Goal: Task Accomplishment & Management: Manage account settings

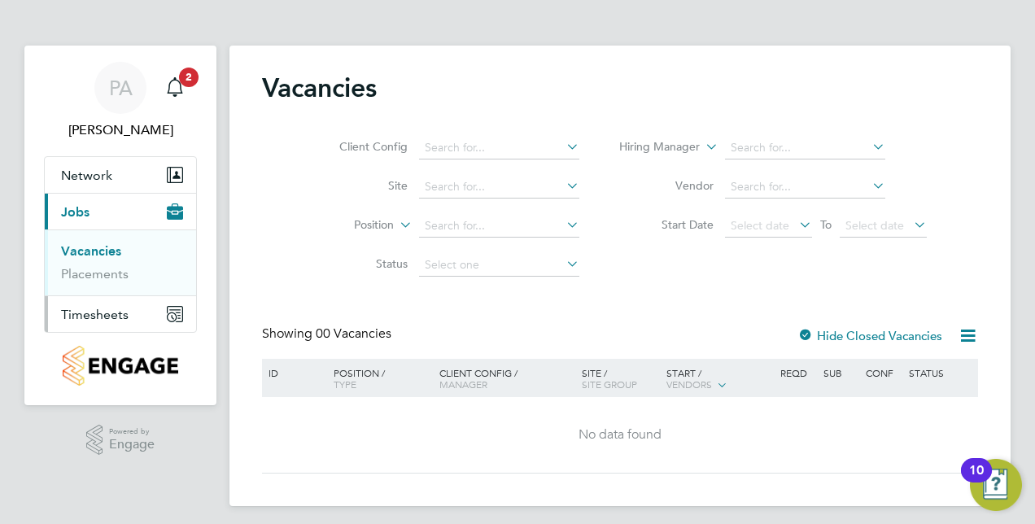
click at [117, 303] on button "Timesheets" at bounding box center [120, 314] width 151 height 36
click at [94, 278] on ul "Timesheets Expenses" at bounding box center [120, 299] width 151 height 66
click at [92, 286] on link "Timesheets" at bounding box center [95, 287] width 68 height 15
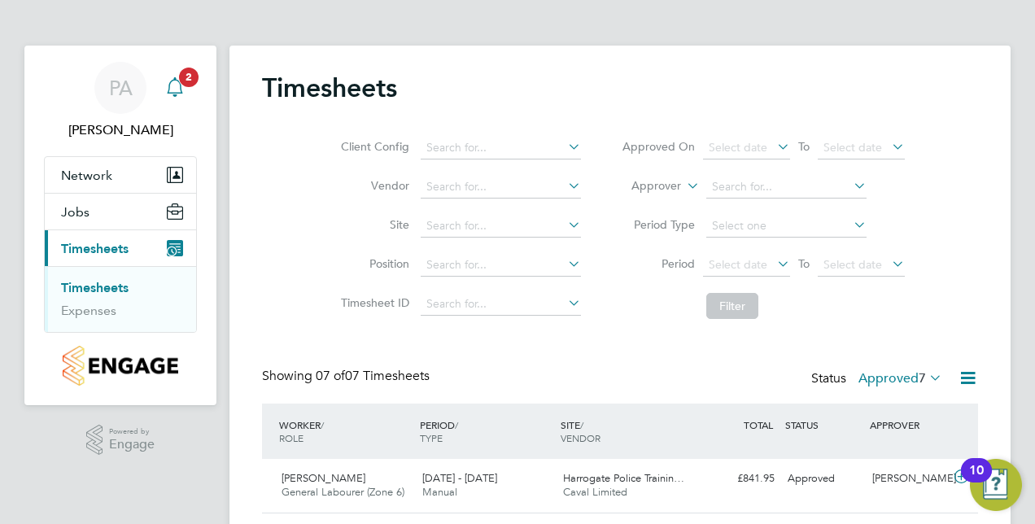
click at [183, 69] on span "2" at bounding box center [189, 78] width 20 height 20
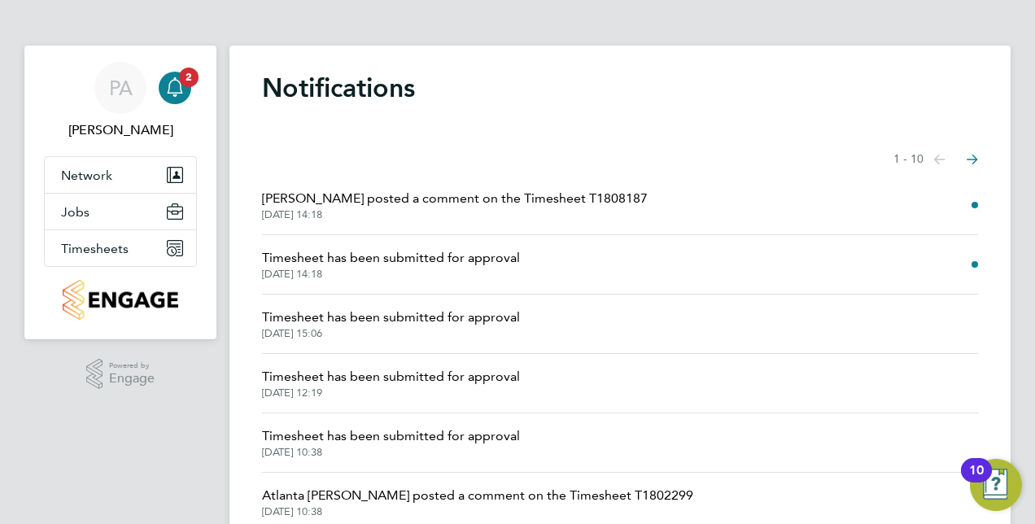
click at [490, 205] on span "Michelle Smith posted a comment on the Timesheet T1808187" at bounding box center [455, 199] width 386 height 20
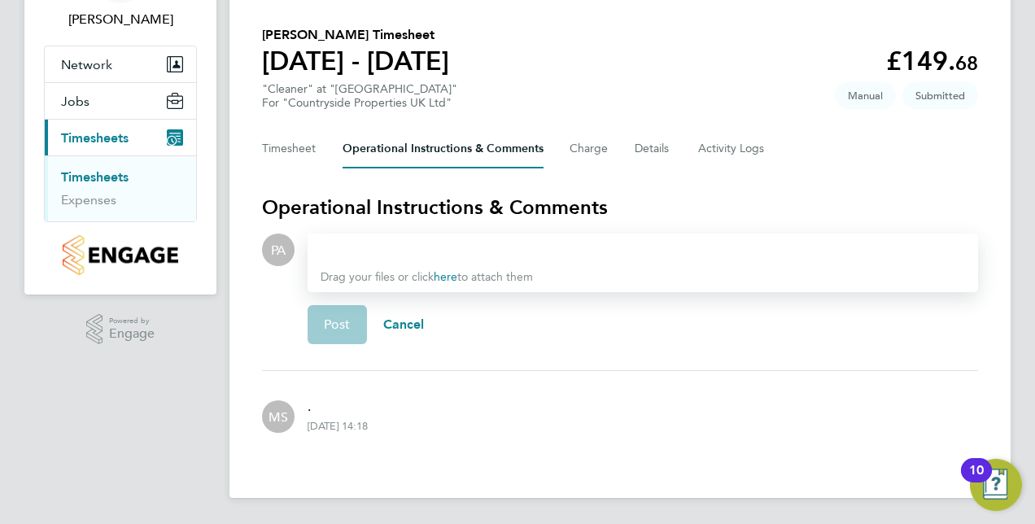
scroll to position [29, 0]
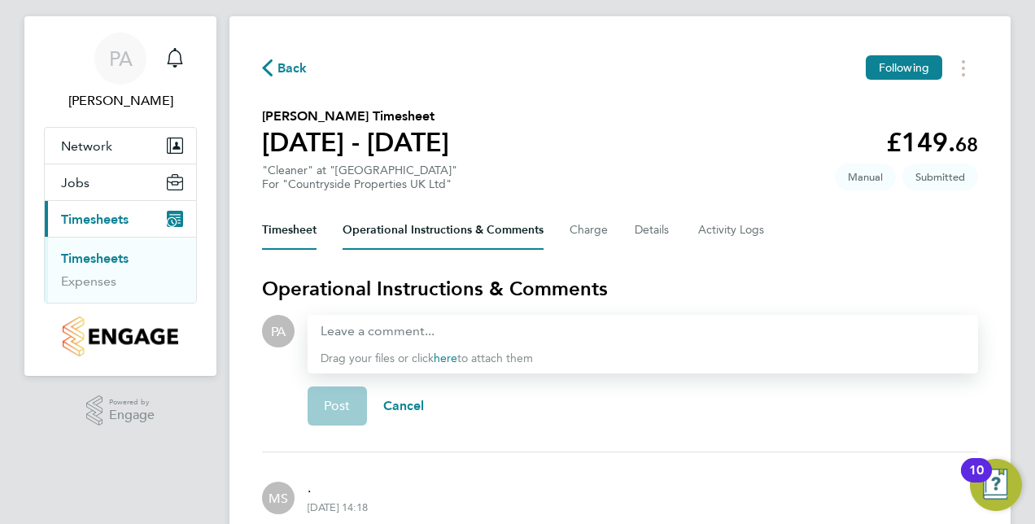
click at [298, 219] on button "Timesheet" at bounding box center [289, 230] width 55 height 39
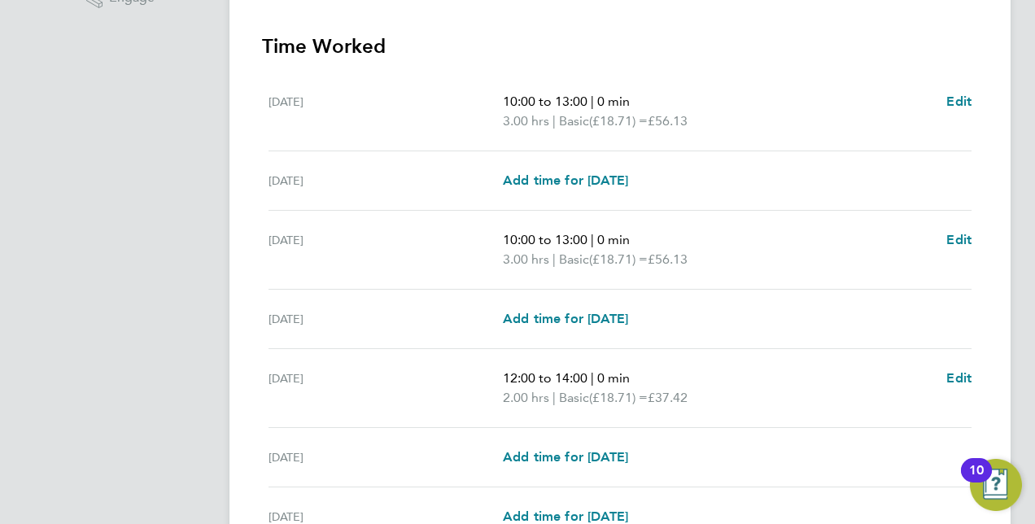
scroll to position [365, 0]
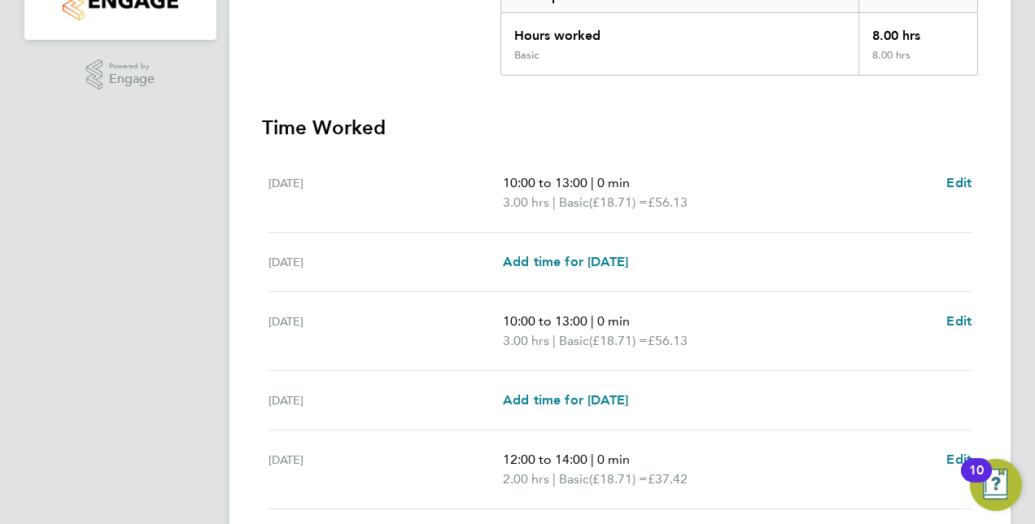
drag, startPoint x: 526, startPoint y: 182, endPoint x: 596, endPoint y: 195, distance: 71.1
click at [596, 195] on ul "10:00 to 13:00 | 0 min 3.00 hrs | Basic (£18.71) = £56.13" at bounding box center [718, 192] width 431 height 39
click at [596, 195] on span "(£18.71) =" at bounding box center [618, 202] width 59 height 15
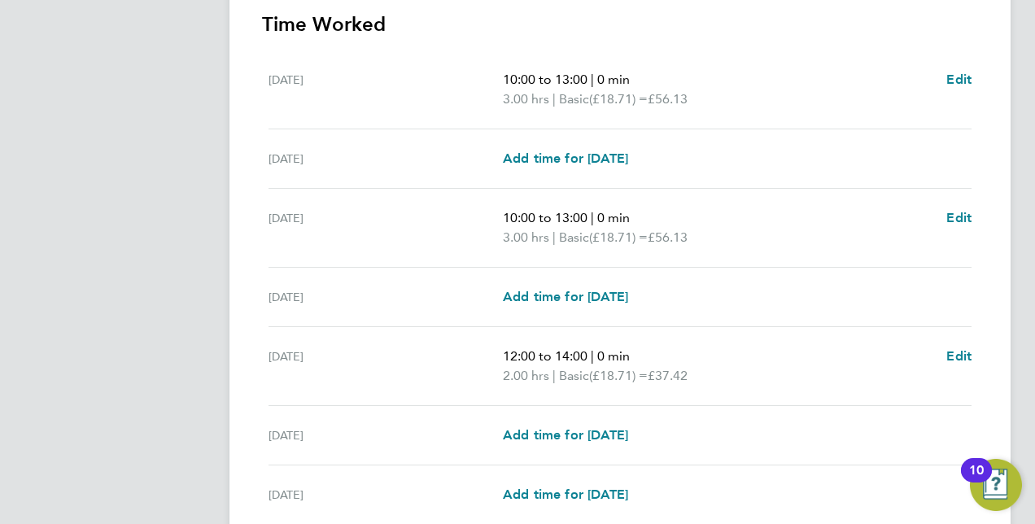
scroll to position [610, 0]
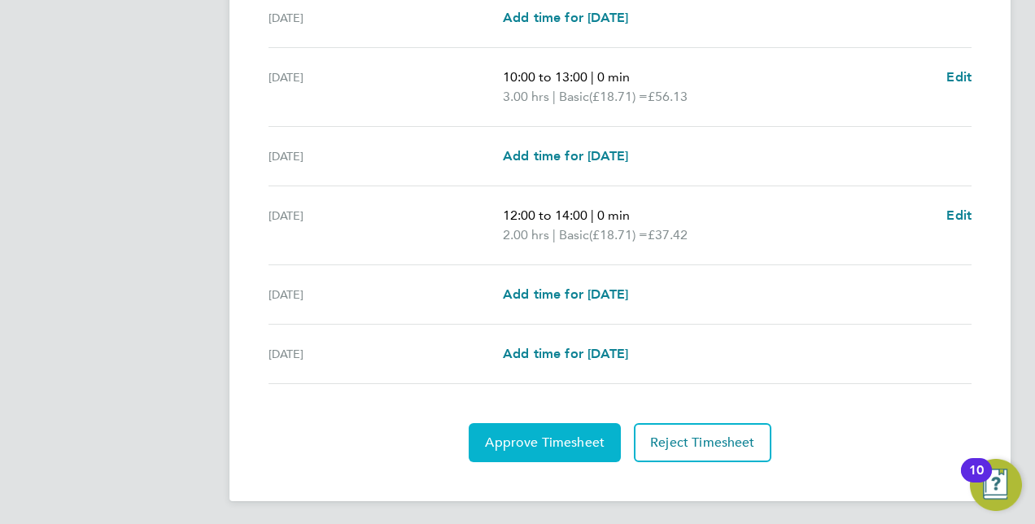
click at [576, 444] on span "Approve Timesheet" at bounding box center [545, 443] width 120 height 16
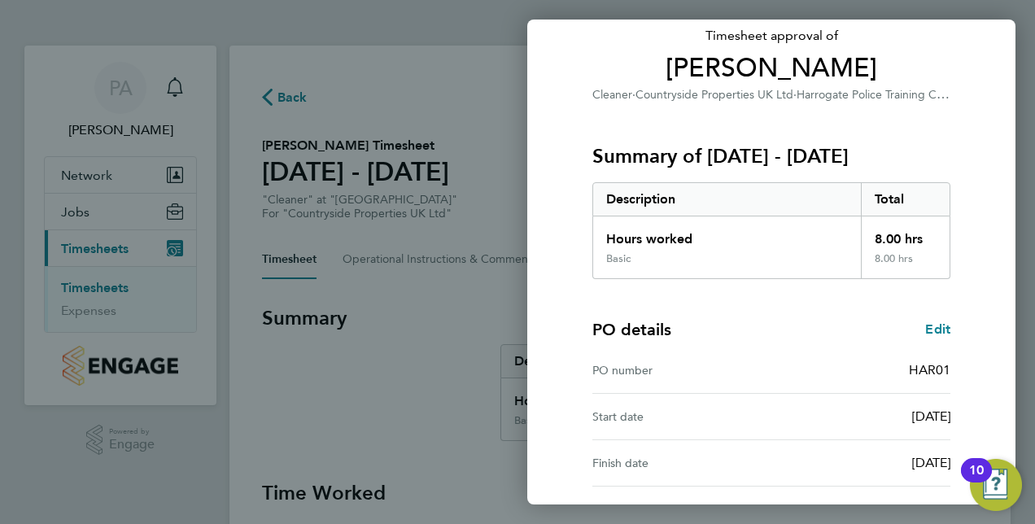
scroll to position [254, 0]
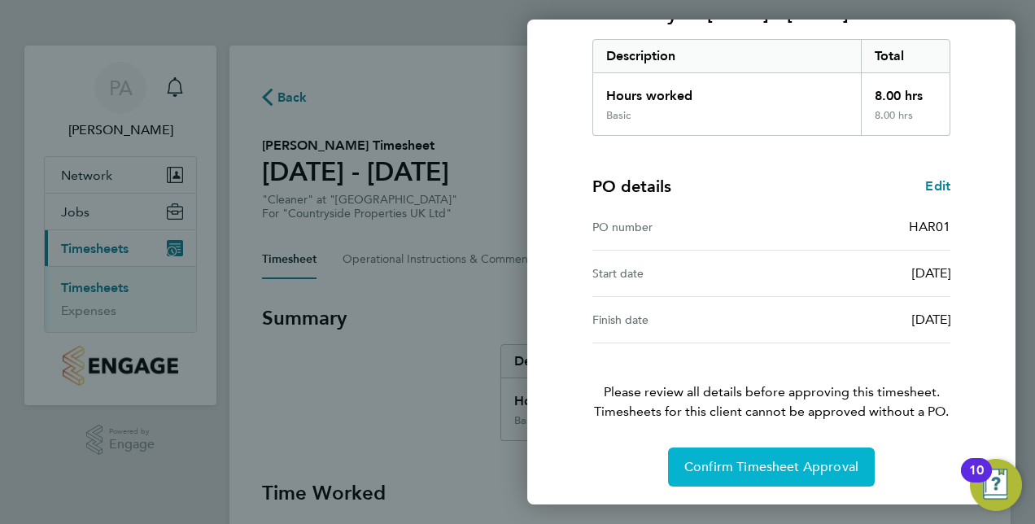
click at [798, 464] on span "Confirm Timesheet Approval" at bounding box center [771, 467] width 174 height 16
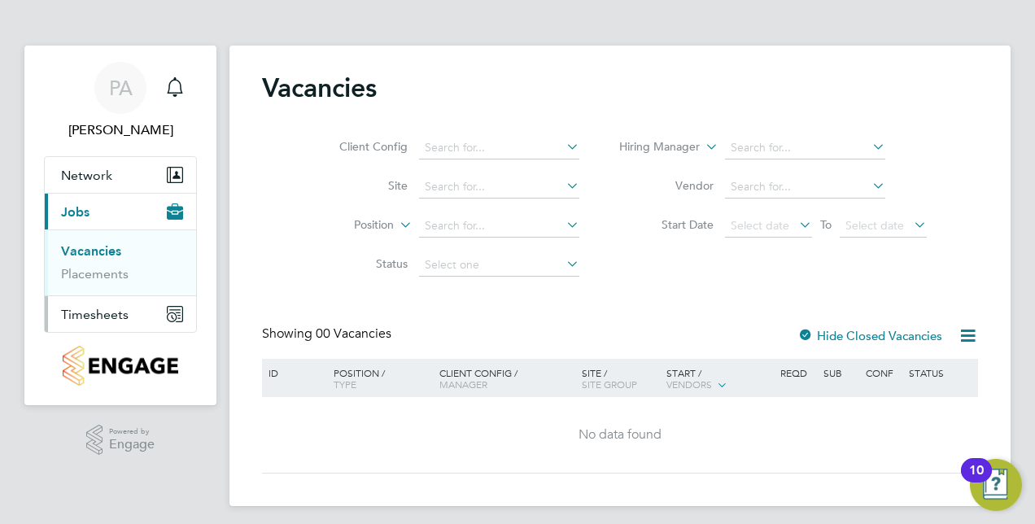
click at [85, 308] on span "Timesheets" at bounding box center [95, 314] width 68 height 15
click at [116, 290] on link "Timesheets" at bounding box center [95, 287] width 68 height 15
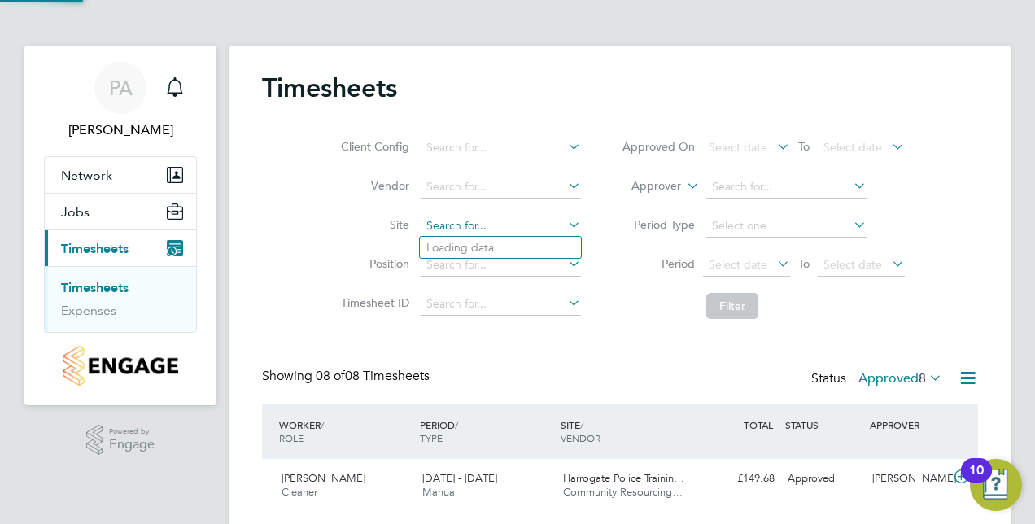
click at [505, 228] on input at bounding box center [501, 226] width 160 height 23
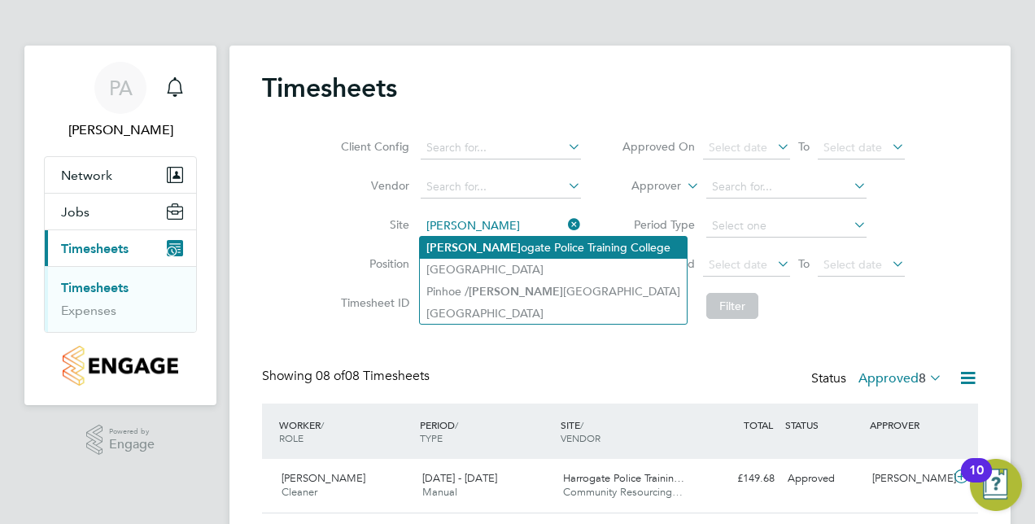
drag, startPoint x: 560, startPoint y: 244, endPoint x: 566, endPoint y: 250, distance: 8.7
click at [560, 245] on li "[PERSON_NAME] ogate Police Training College" at bounding box center [553, 248] width 267 height 22
type input "Harrogate Police Training College"
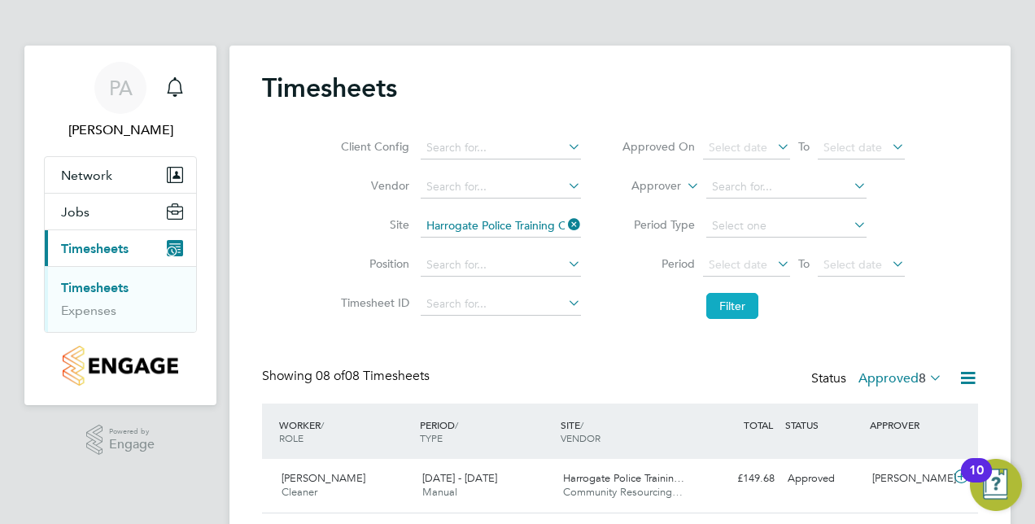
drag, startPoint x: 736, startPoint y: 308, endPoint x: 730, endPoint y: 317, distance: 9.9
click at [736, 308] on button "Filter" at bounding box center [732, 306] width 52 height 26
